Goal: Task Accomplishment & Management: Complete application form

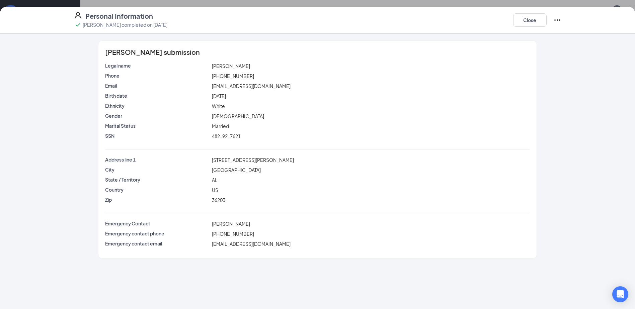
scroll to position [69, 0]
click at [538, 23] on button "Close" at bounding box center [529, 19] width 33 height 13
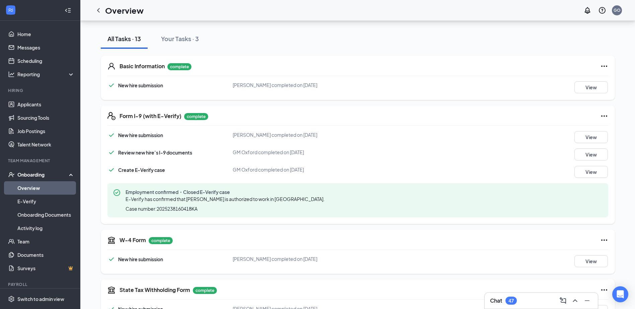
click at [33, 187] on link "Overview" at bounding box center [45, 187] width 57 height 13
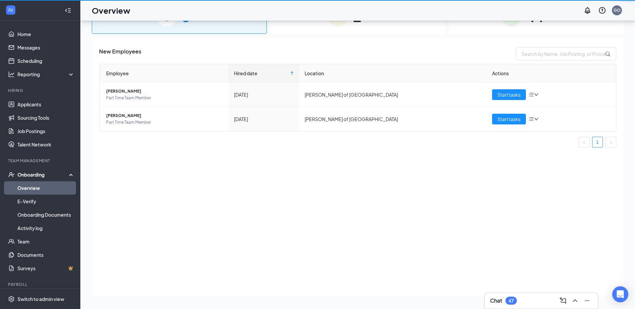
scroll to position [30, 0]
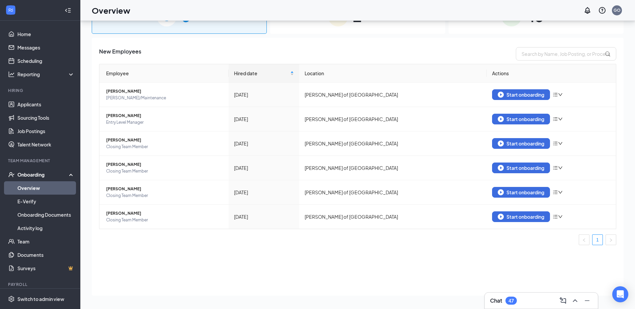
click at [391, 28] on div "1 In progress" at bounding box center [357, 16] width 175 height 35
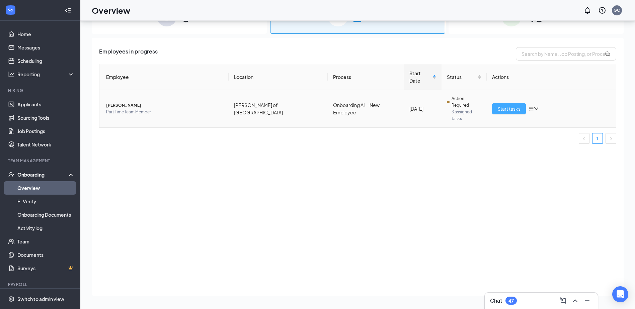
click at [502, 105] on span "Start tasks" at bounding box center [508, 108] width 23 height 7
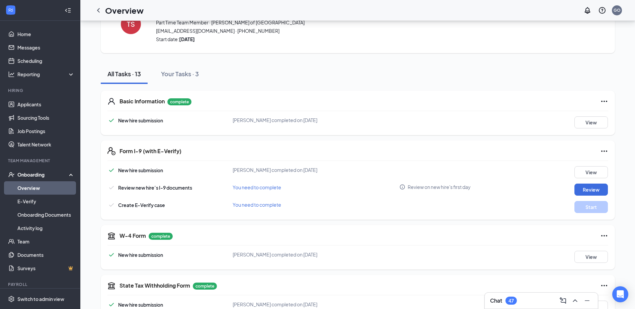
scroll to position [33, 0]
click at [579, 123] on button "View" at bounding box center [590, 123] width 33 height 12
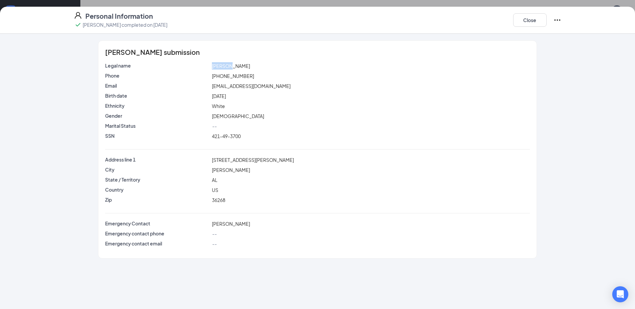
drag, startPoint x: 213, startPoint y: 67, endPoint x: 230, endPoint y: 65, distance: 17.1
click at [230, 65] on span "[PERSON_NAME]" at bounding box center [231, 66] width 38 height 6
copy span "[PERSON_NAME]"
drag, startPoint x: 212, startPoint y: 76, endPoint x: 245, endPoint y: 74, distance: 33.2
click at [245, 74] on span "[PHONE_NUMBER]" at bounding box center [233, 76] width 42 height 6
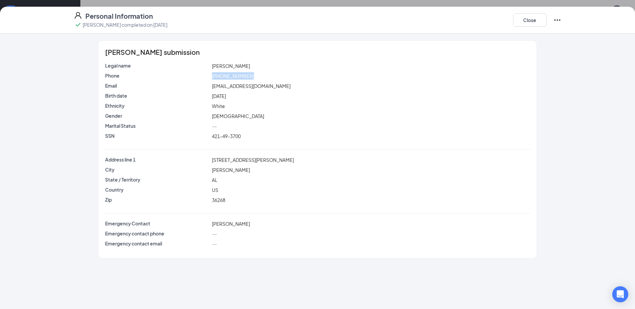
copy span "[PHONE_NUMBER]"
drag, startPoint x: 211, startPoint y: 161, endPoint x: 254, endPoint y: 157, distance: 43.3
click at [254, 157] on div "[STREET_ADDRESS][PERSON_NAME]" at bounding box center [371, 159] width 320 height 7
copy span "[STREET_ADDRESS][PERSON_NAME]"
drag, startPoint x: 211, startPoint y: 85, endPoint x: 289, endPoint y: 82, distance: 77.7
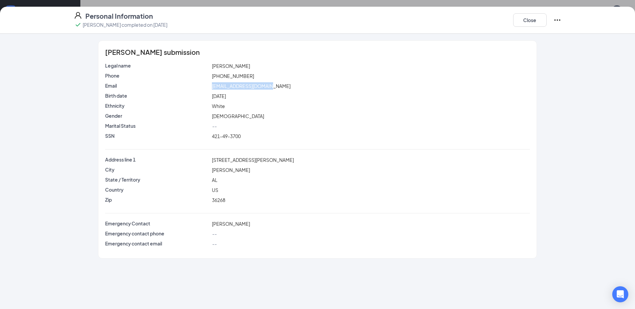
click at [289, 82] on div "[EMAIL_ADDRESS][DOMAIN_NAME]" at bounding box center [371, 85] width 320 height 7
copy span "[EMAIL_ADDRESS][DOMAIN_NAME]"
click at [537, 19] on button "Close" at bounding box center [529, 19] width 33 height 13
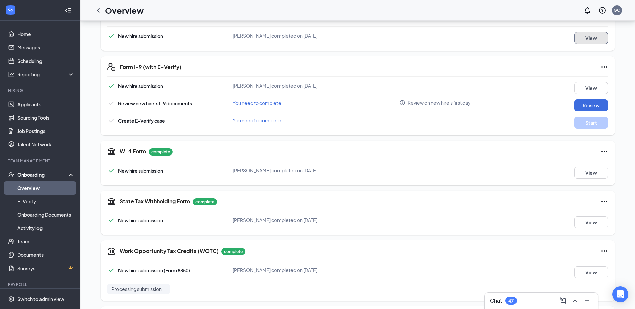
scroll to position [54, 0]
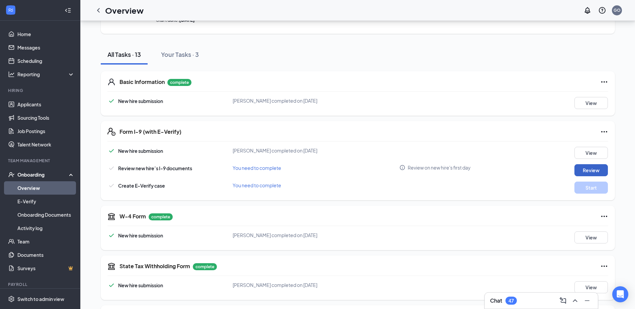
click at [579, 169] on button "Review" at bounding box center [590, 170] width 33 height 12
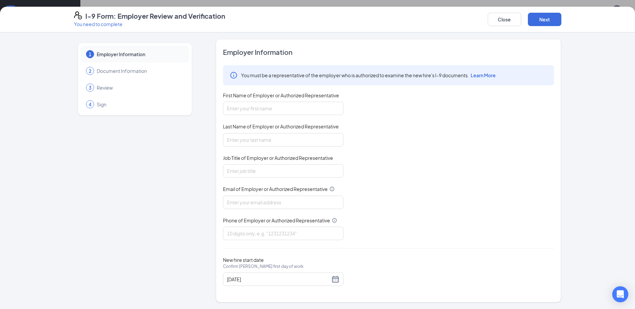
scroll to position [0, 0]
click at [492, 22] on button "Close" at bounding box center [504, 19] width 33 height 13
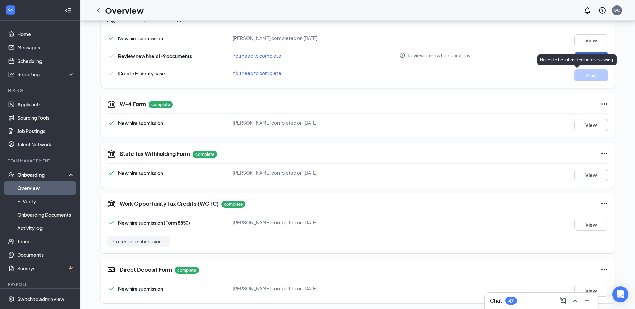
scroll to position [167, 0]
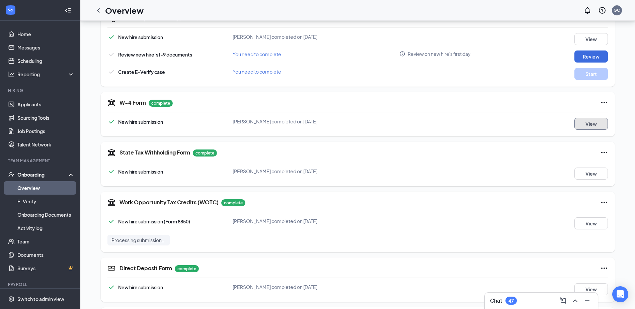
click at [581, 124] on button "View" at bounding box center [590, 124] width 33 height 12
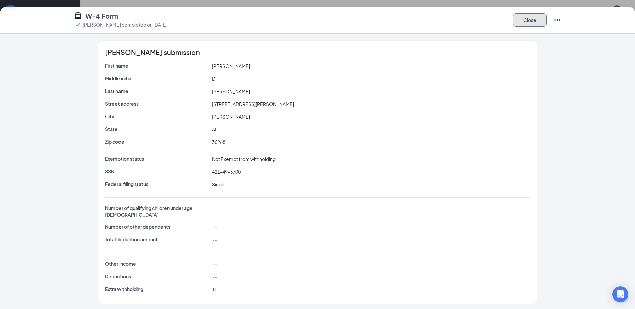
click at [534, 25] on button "Close" at bounding box center [529, 19] width 33 height 13
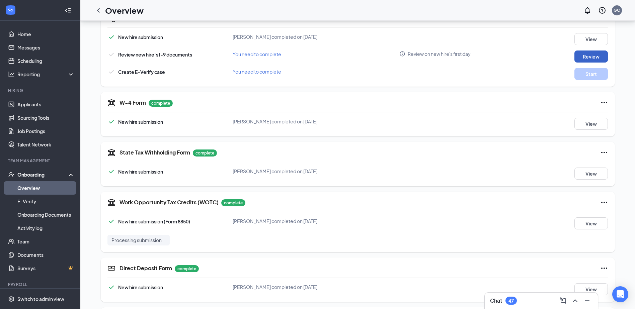
click at [584, 55] on button "Review" at bounding box center [590, 57] width 33 height 12
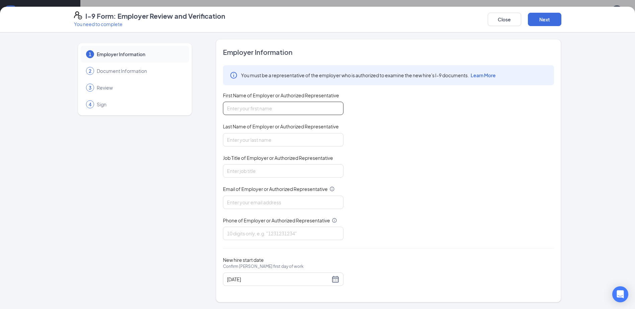
click at [246, 112] on input "First Name of Employer or Authorized Representative" at bounding box center [283, 108] width 120 height 13
type input "[PERSON_NAME]"
type input "[EMAIL_ADDRESS][DOMAIN_NAME]"
type input "6084770068"
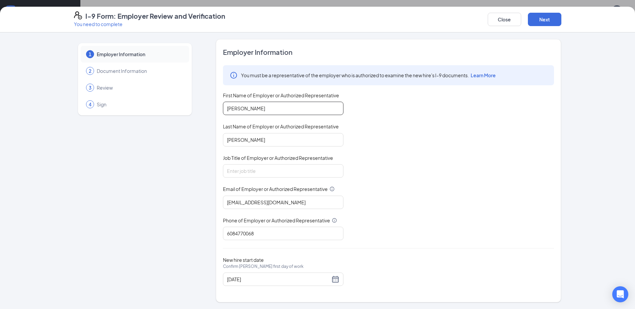
type input "GM"
click at [259, 171] on input "Job Title of Employer or Authorized Representative" at bounding box center [283, 170] width 120 height 13
type input "Owner"
click at [536, 17] on button "Next" at bounding box center [544, 19] width 33 height 13
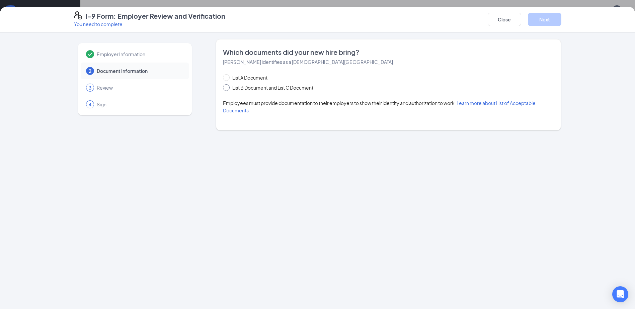
click at [225, 87] on input "List B Document and List C Document" at bounding box center [225, 86] width 5 height 5
radio input "true"
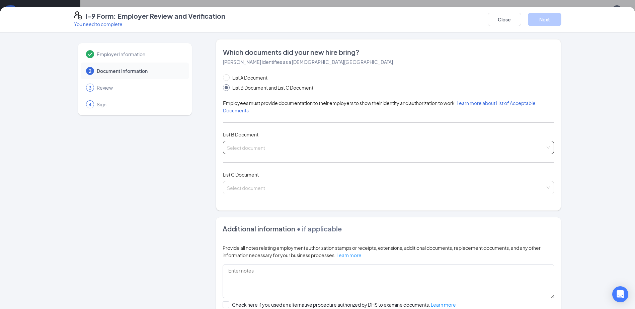
click at [249, 147] on input "search" at bounding box center [386, 146] width 318 height 10
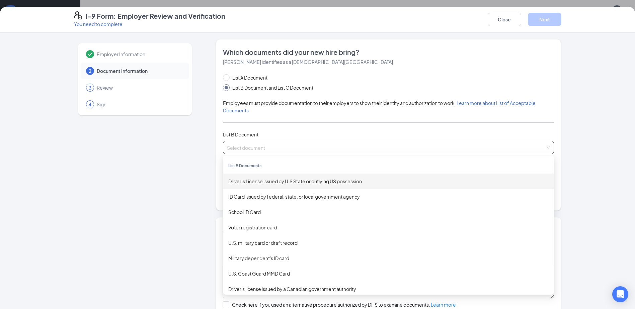
click at [278, 185] on div "Driver’s License issued by U.S State or outlying US possession" at bounding box center [388, 181] width 320 height 7
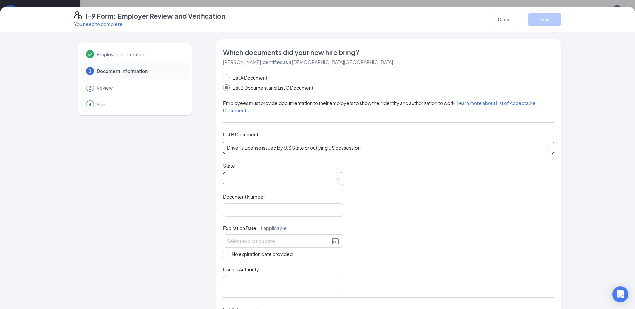
click at [337, 177] on span at bounding box center [283, 178] width 112 height 13
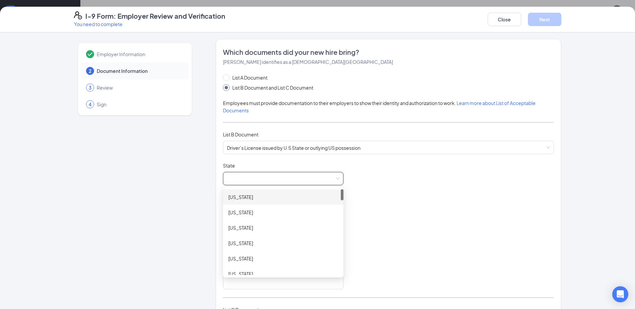
click at [279, 195] on div "[US_STATE]" at bounding box center [283, 196] width 110 height 7
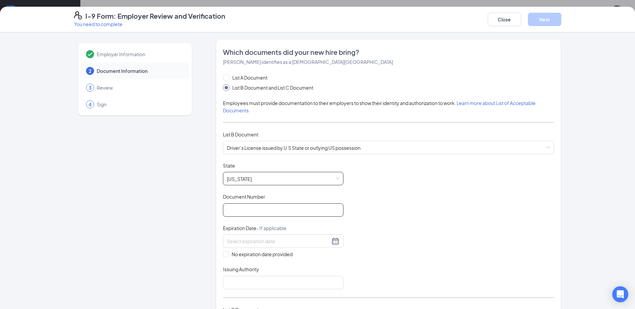
click at [249, 211] on input "Document Number" at bounding box center [283, 209] width 120 height 13
type input "8945713"
click at [284, 241] on input at bounding box center [278, 241] width 103 height 7
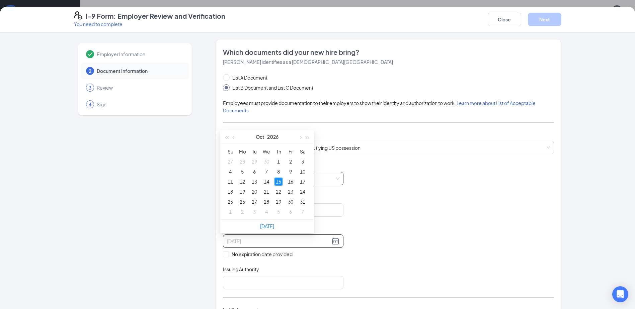
click at [279, 182] on div "15" at bounding box center [278, 182] width 8 height 8
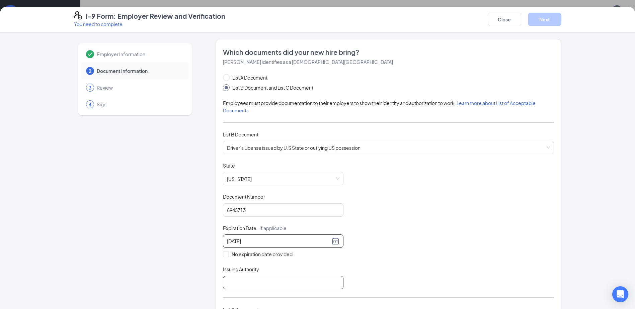
type input "[DATE]"
click at [237, 284] on input "Issuing Authority" at bounding box center [283, 282] width 120 height 13
type input "Secretary of Law Enforcement"
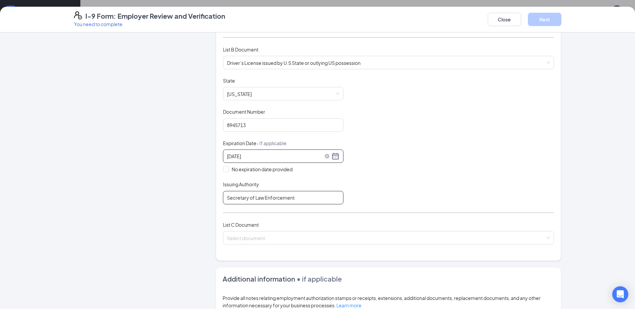
scroll to position [167, 0]
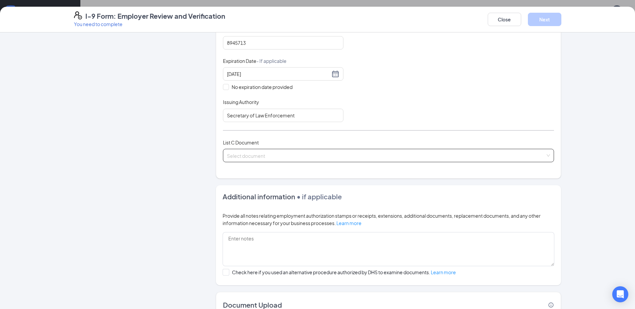
click at [255, 157] on input "search" at bounding box center [386, 154] width 318 height 10
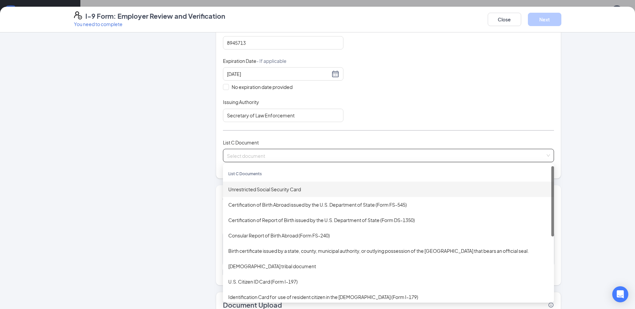
click at [248, 188] on div "Unrestricted Social Security Card" at bounding box center [388, 189] width 320 height 7
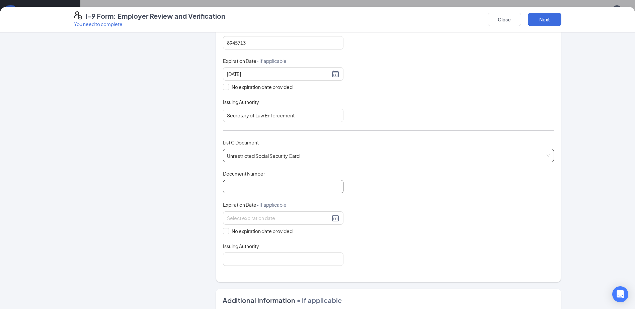
click at [251, 186] on input "Document Number" at bounding box center [283, 186] width 120 height 13
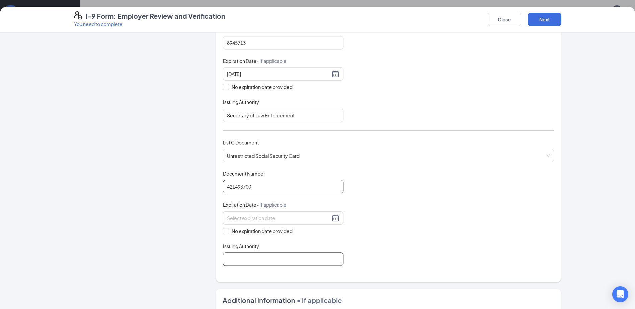
type input "421493700"
click at [251, 257] on input "Issuing Authority" at bounding box center [283, 259] width 120 height 13
type input "Social Security Administartion"
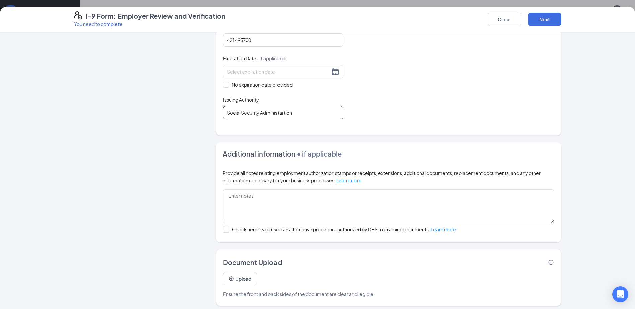
scroll to position [318, 0]
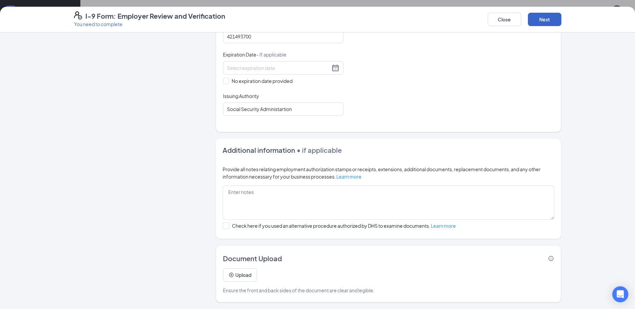
click at [539, 22] on button "Next" at bounding box center [544, 19] width 33 height 13
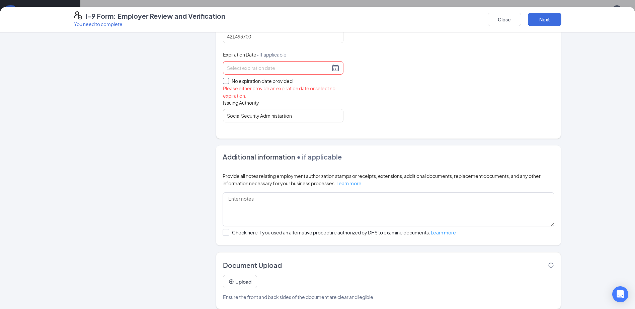
click at [226, 82] on span at bounding box center [226, 81] width 6 height 6
click at [226, 82] on input "No expiration date provided" at bounding box center [225, 80] width 5 height 5
checkbox input "true"
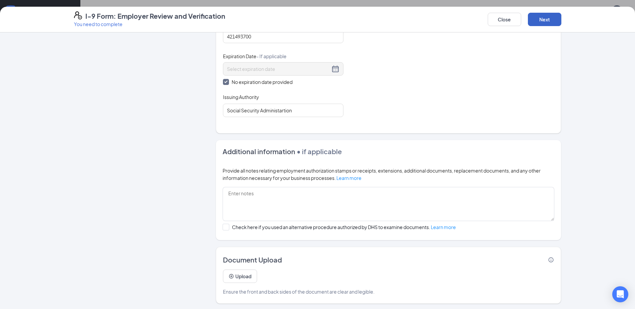
click at [540, 18] on button "Next" at bounding box center [544, 19] width 33 height 13
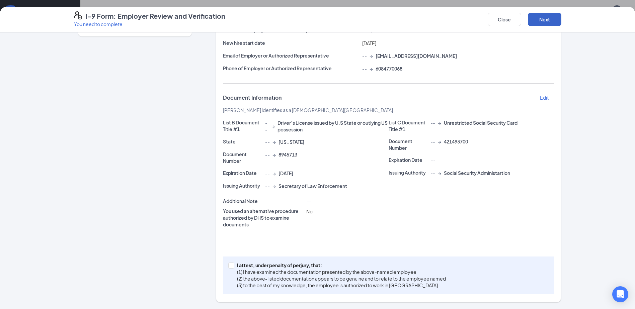
scroll to position [79, 0]
click at [230, 267] on span at bounding box center [231, 266] width 6 height 6
click at [230, 267] on input "I attest, under penalty of [PERSON_NAME], that: (1) I have examined the documen…" at bounding box center [230, 265] width 5 height 5
checkbox input "true"
click at [545, 21] on button "Next" at bounding box center [544, 19] width 33 height 13
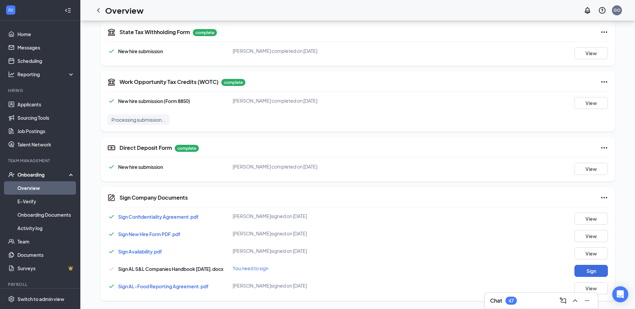
scroll to position [69, 0]
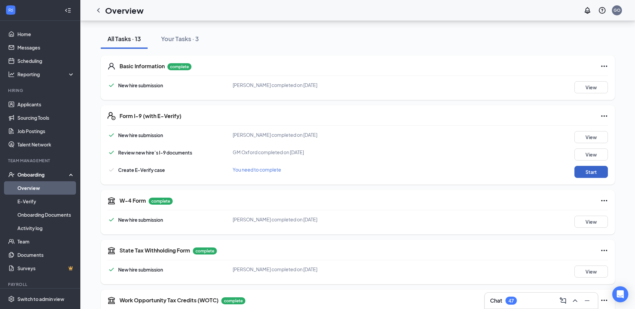
click at [585, 173] on button "Start" at bounding box center [590, 172] width 33 height 12
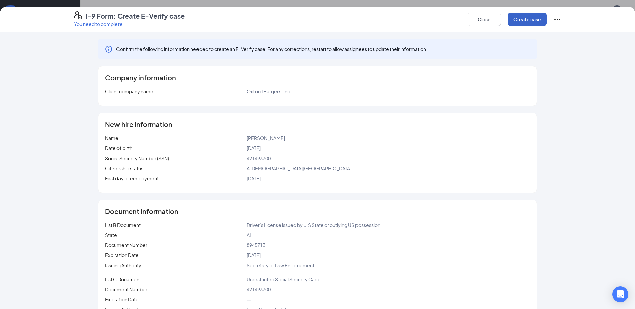
click at [533, 21] on button "Create case" at bounding box center [527, 19] width 39 height 13
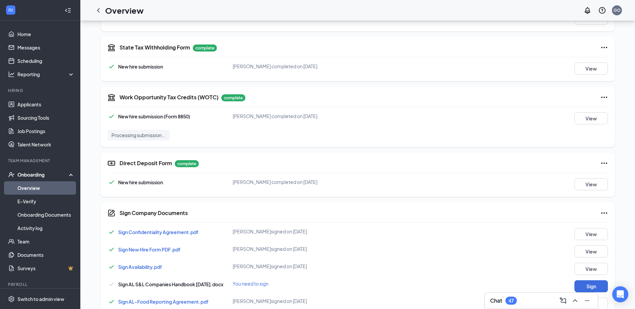
scroll to position [327, 0]
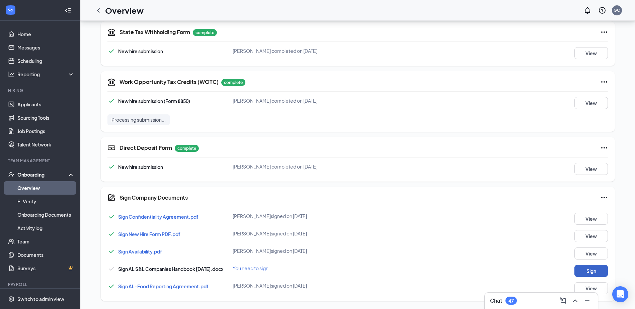
click at [584, 271] on button "Sign" at bounding box center [590, 271] width 33 height 12
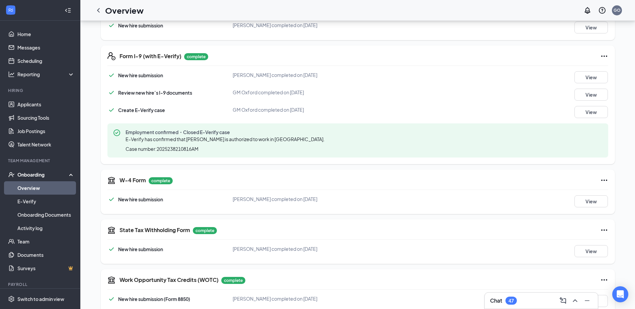
scroll to position [0, 0]
